Goal: Task Accomplishment & Management: Use online tool/utility

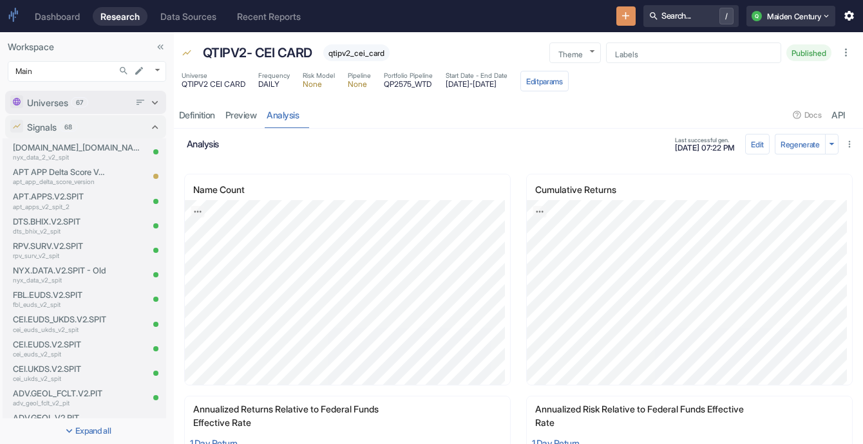
click at [110, 108] on div "Universes 67" at bounding box center [78, 103] width 102 height 14
click at [82, 106] on div "67" at bounding box center [79, 101] width 17 height 10
click at [82, 128] on div "Signals 68" at bounding box center [78, 127] width 102 height 14
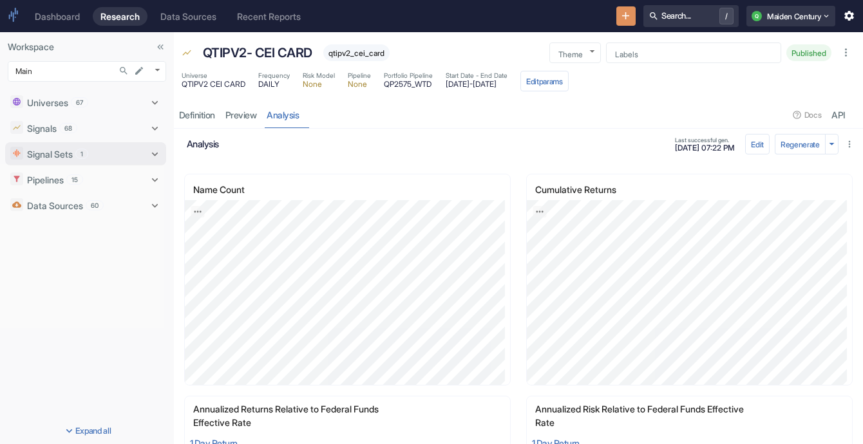
click at [79, 157] on span "1" at bounding box center [82, 154] width 12 height 10
click at [114, 209] on div "Pipelines 15" at bounding box center [78, 205] width 102 height 14
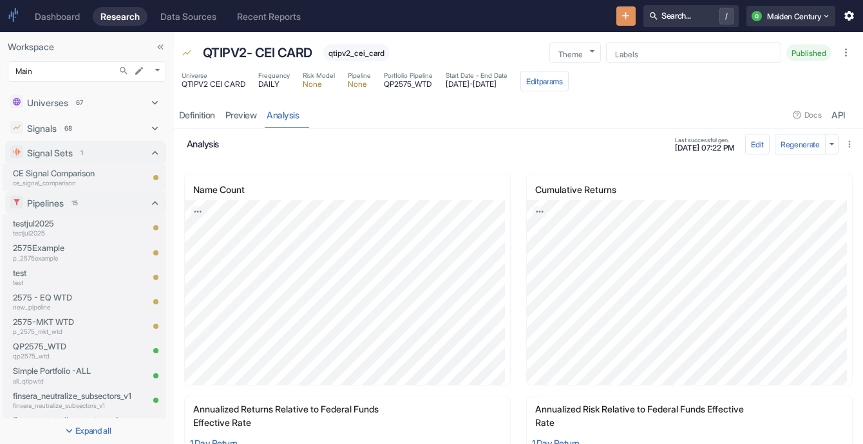
click at [620, 17] on icon "New Resource" at bounding box center [626, 16] width 12 height 12
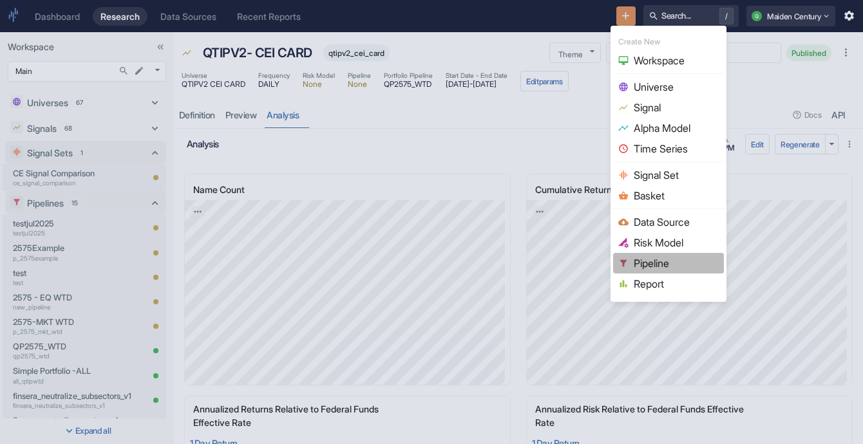
click at [679, 271] on li "Pipeline" at bounding box center [668, 263] width 111 height 21
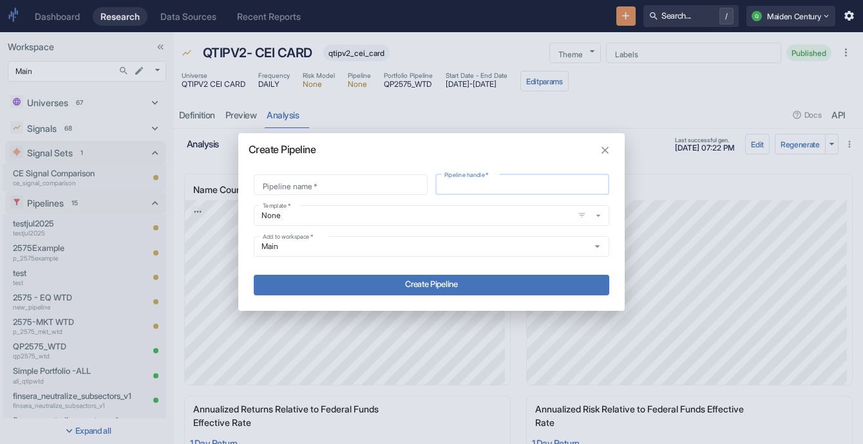
click at [468, 190] on input "Pipeline handle   *" at bounding box center [522, 184] width 174 height 15
click at [357, 193] on div "Pipeline name   *" at bounding box center [341, 185] width 174 height 21
type input "M"
type input "m"
type input "Ma"
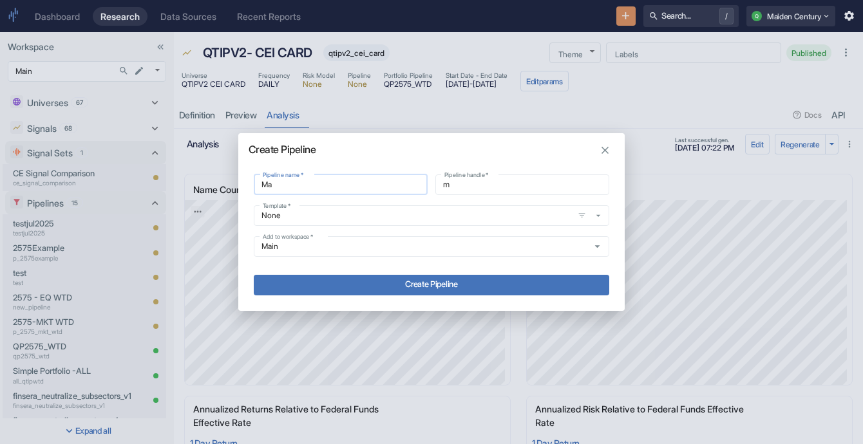
type input "ma"
type input "Mar"
type input "mar"
type input "Mark"
type input "mark"
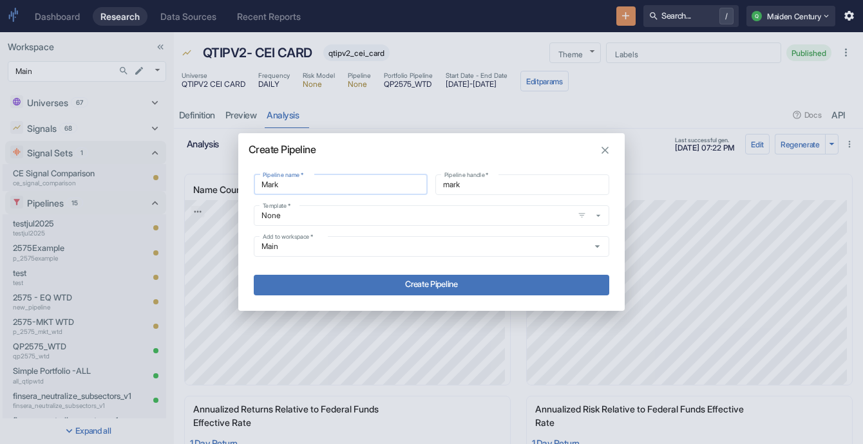
type input "Marke"
type input "marke"
type input "Mark"
type input "mark"
type input "Mar"
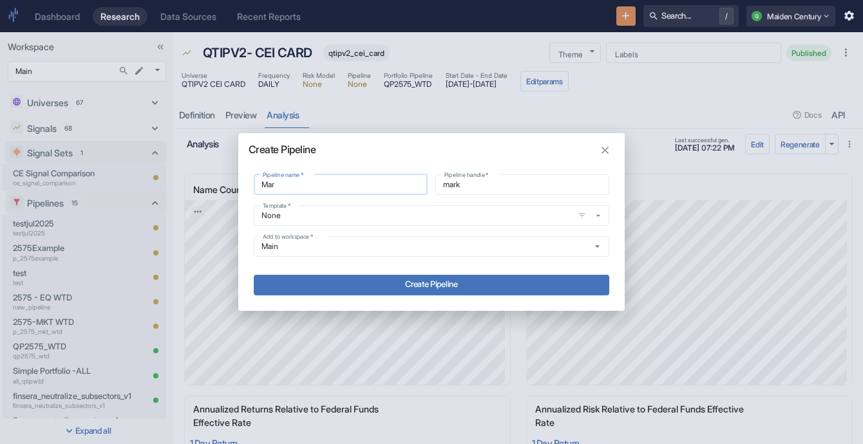
type input "mar"
type input "Ma"
type input "ma"
type input "M"
type input "m"
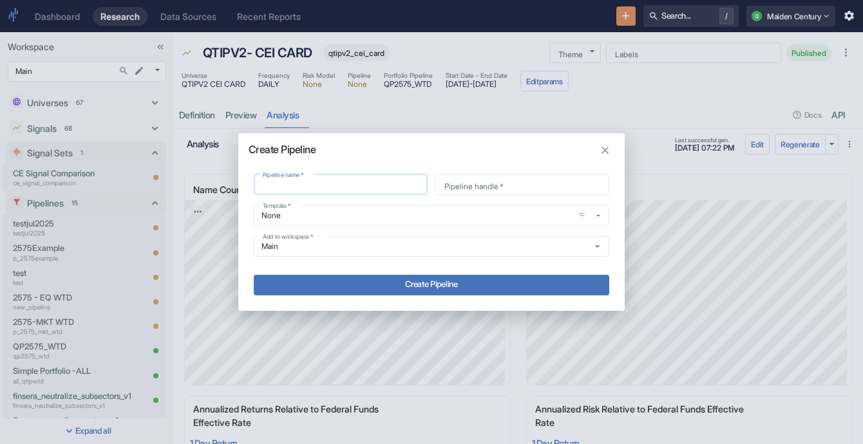
type input "m"
type input "mc"
type input "m"
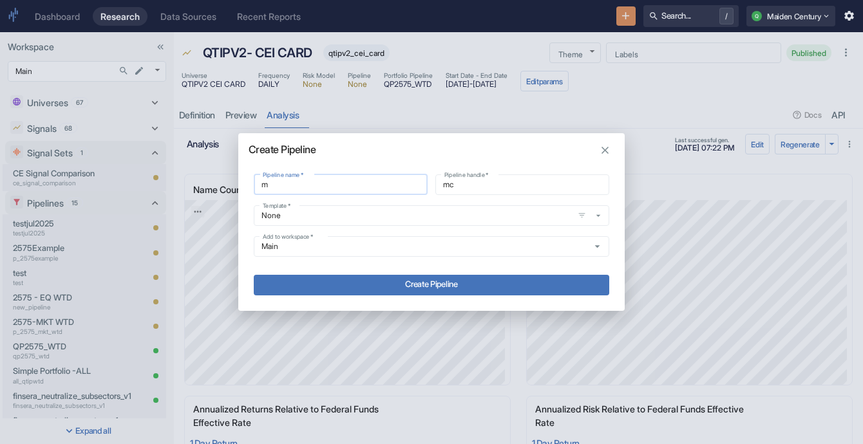
type input "m"
type input "M"
type input "m"
type input "MK"
type input "mk"
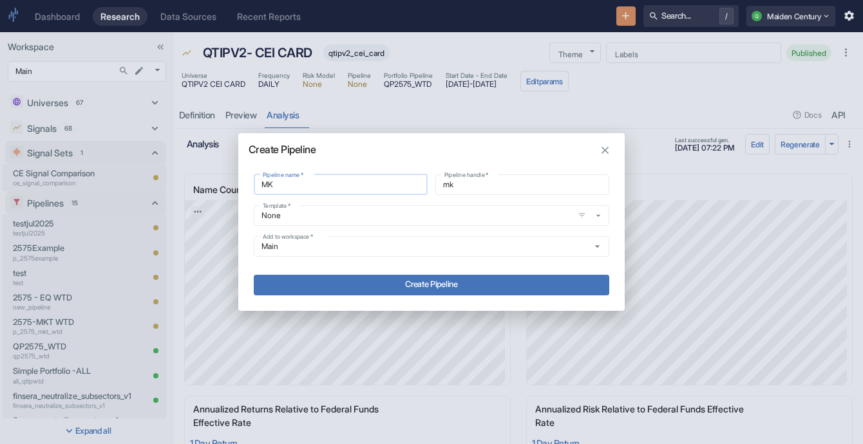
type input "M"
type input "m"
type input "Mk"
type input "mk"
type input "Mkr"
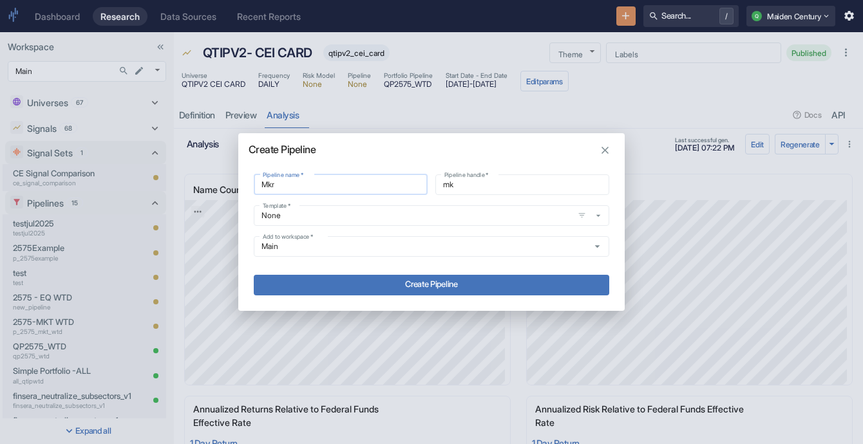
type input "mkr"
type input "Mkr"
type input "mkr_"
type input "Mkr C"
type input "mkr_c"
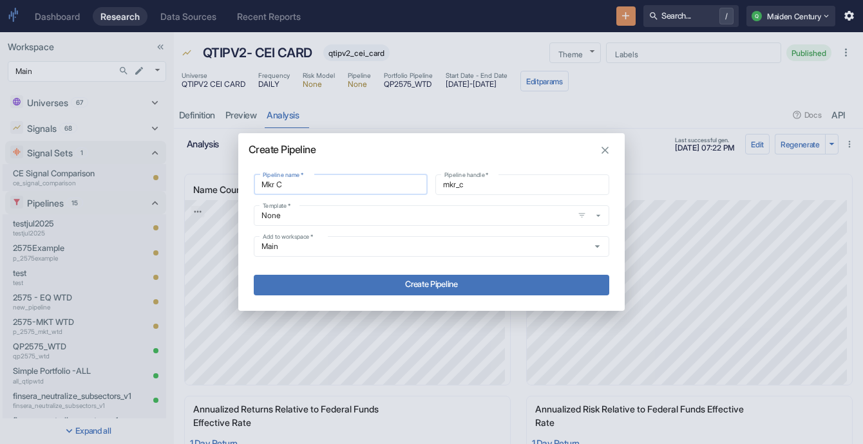
type input "Mkr"
type input "mkr_"
type input "Mkr"
type input "mkr"
type input "Mk"
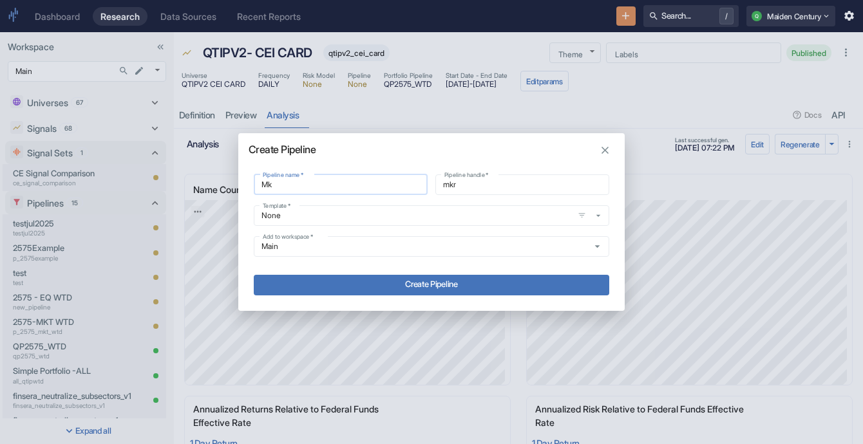
type input "mk"
type input "Mkt"
type input "mkt"
type input "Mkt"
type input "mkt_"
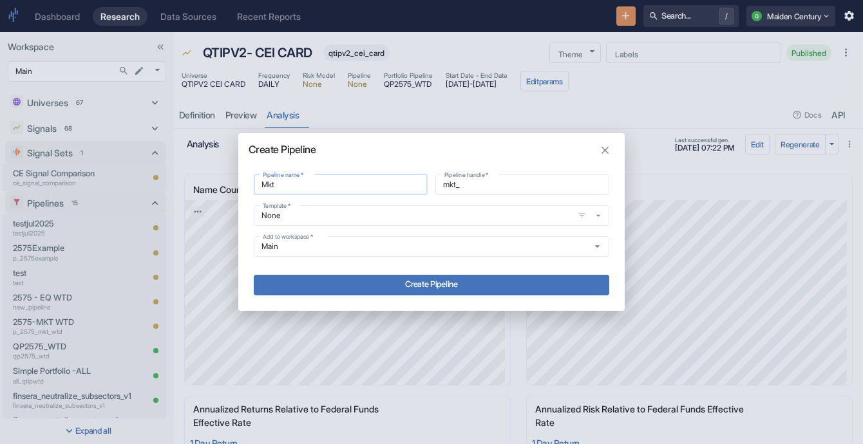
type input "Mkt C"
type input "mkt_c"
type input "Mkt Ca"
type input "mkt_ca"
type input "Mkt Cap"
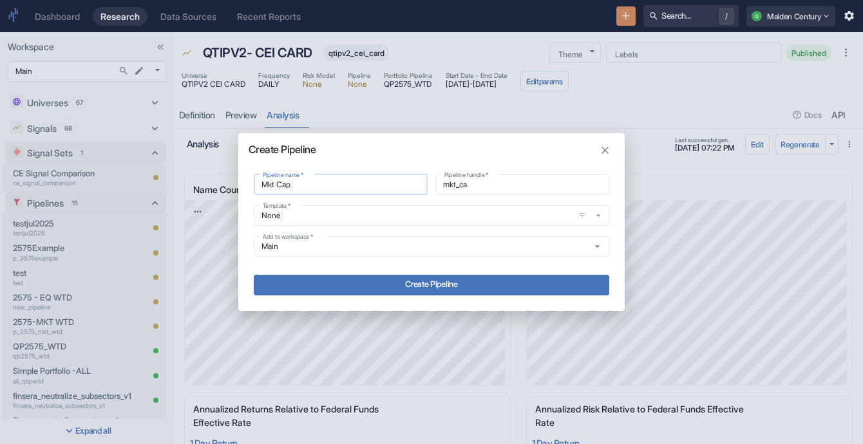
type input "mkt_cap"
type input "Mkt Cap"
type input "mkt_cap_"
type input "Mkt Cap"
click at [408, 284] on button "Create Pipeline" at bounding box center [432, 285] width 356 height 21
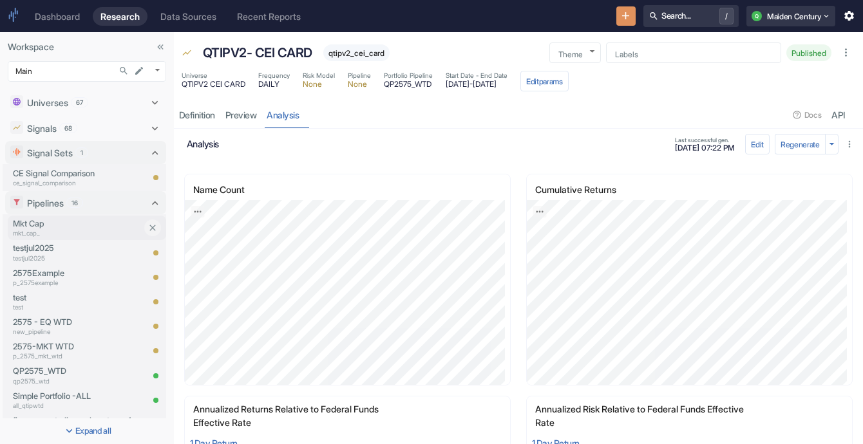
click at [68, 234] on p "mkt_cap_" at bounding box center [77, 234] width 129 height 10
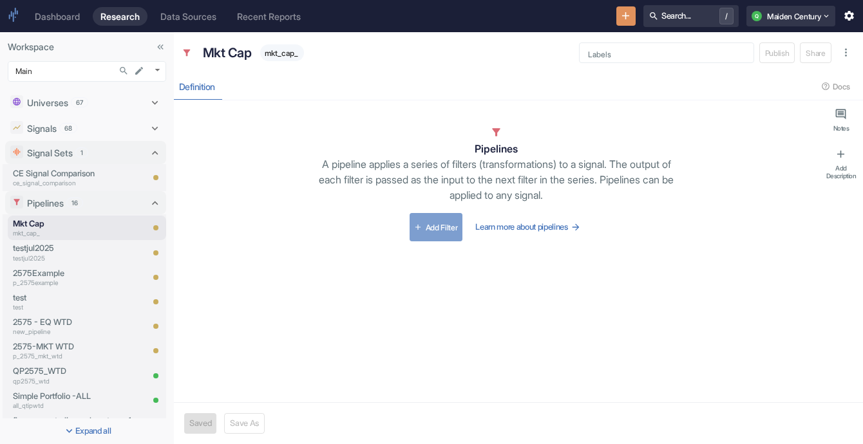
click at [436, 225] on button "Add Filter" at bounding box center [436, 227] width 53 height 28
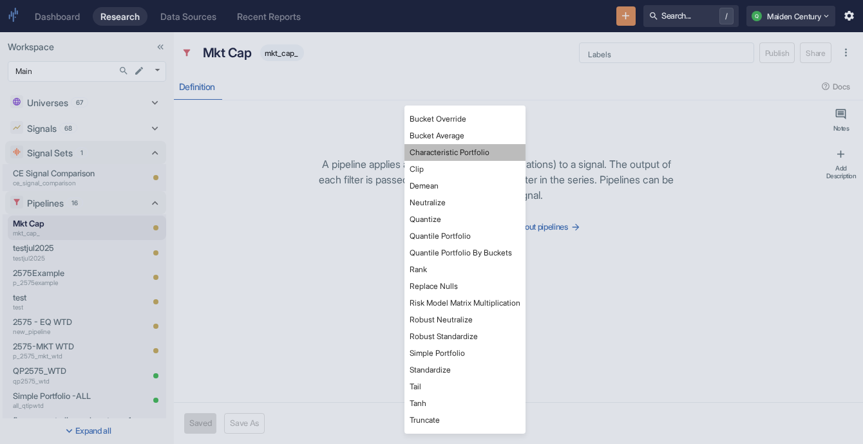
click at [493, 153] on li "Characteristic Portfolio" at bounding box center [464, 152] width 121 height 17
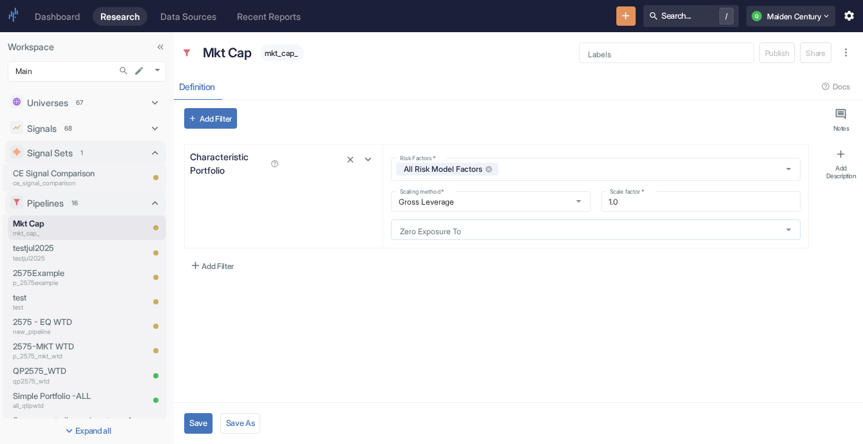
click at [490, 232] on input "Zero Exposure To" at bounding box center [583, 230] width 377 height 11
click at [213, 270] on button "Add Filter" at bounding box center [211, 266] width 55 height 21
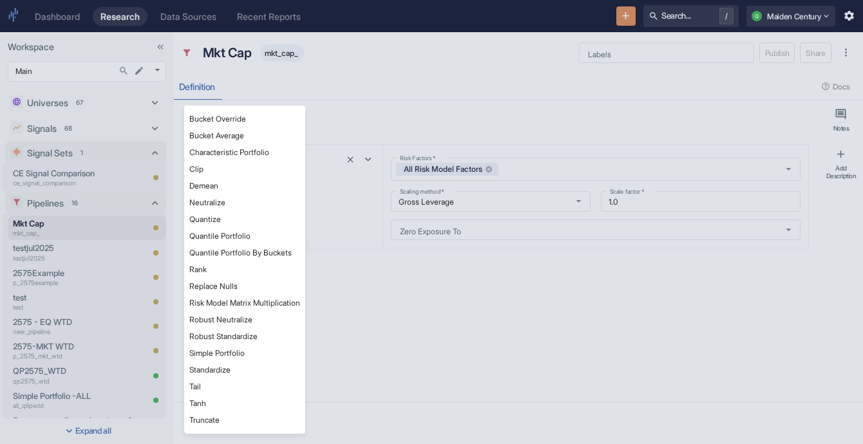
click at [457, 333] on div at bounding box center [431, 222] width 863 height 444
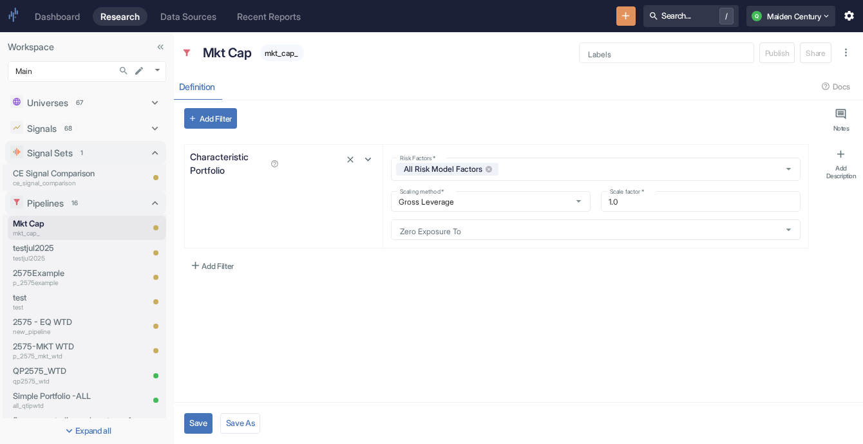
click at [851, 19] on icon "button" at bounding box center [849, 16] width 12 height 12
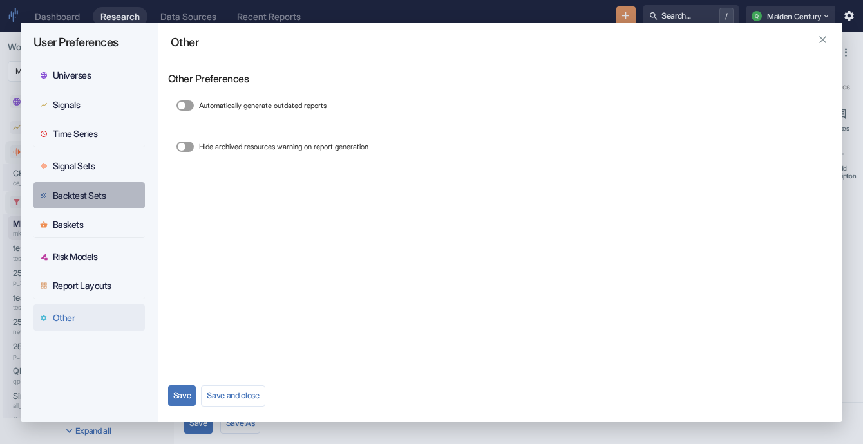
click at [112, 188] on button "Backtest Sets" at bounding box center [88, 195] width 111 height 26
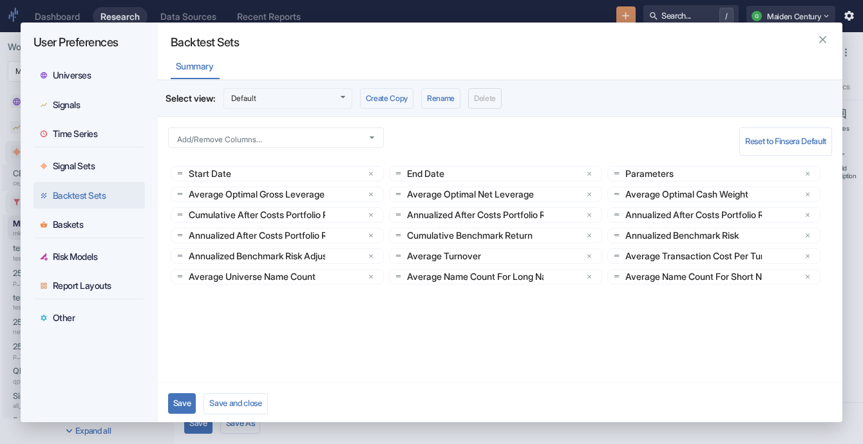
click at [130, 173] on button "Signal Sets" at bounding box center [88, 166] width 111 height 26
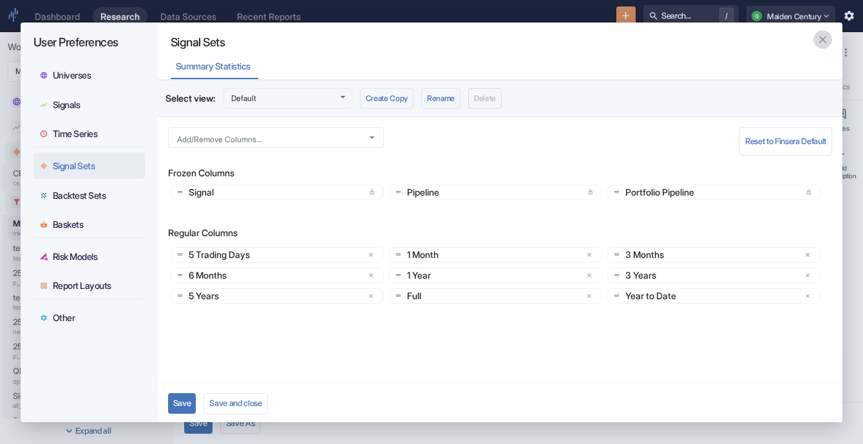
click at [817, 41] on icon "button" at bounding box center [823, 39] width 12 height 12
type textarea "x"
